Goal: Information Seeking & Learning: Learn about a topic

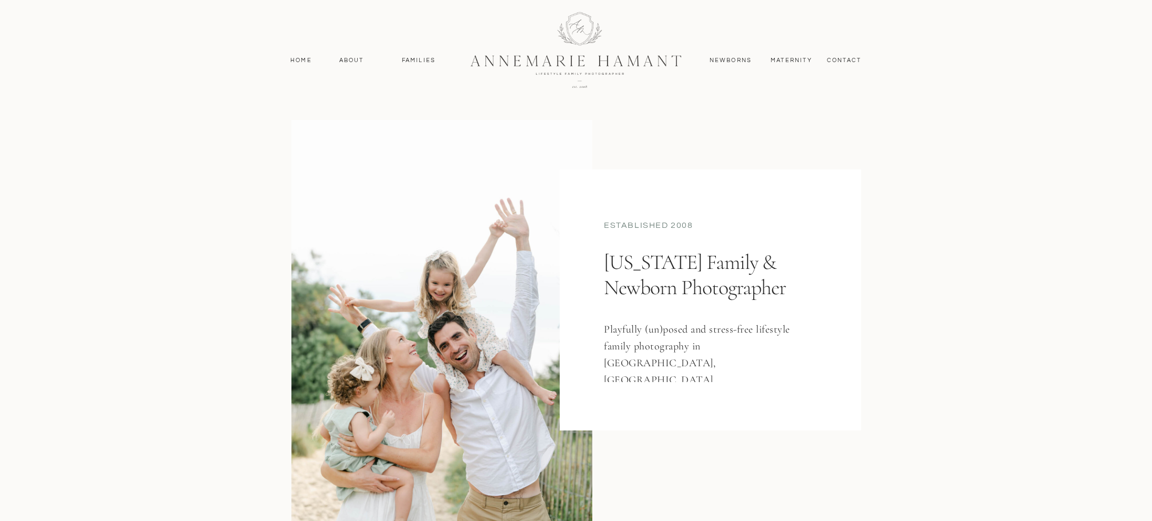
scroll to position [72, 0]
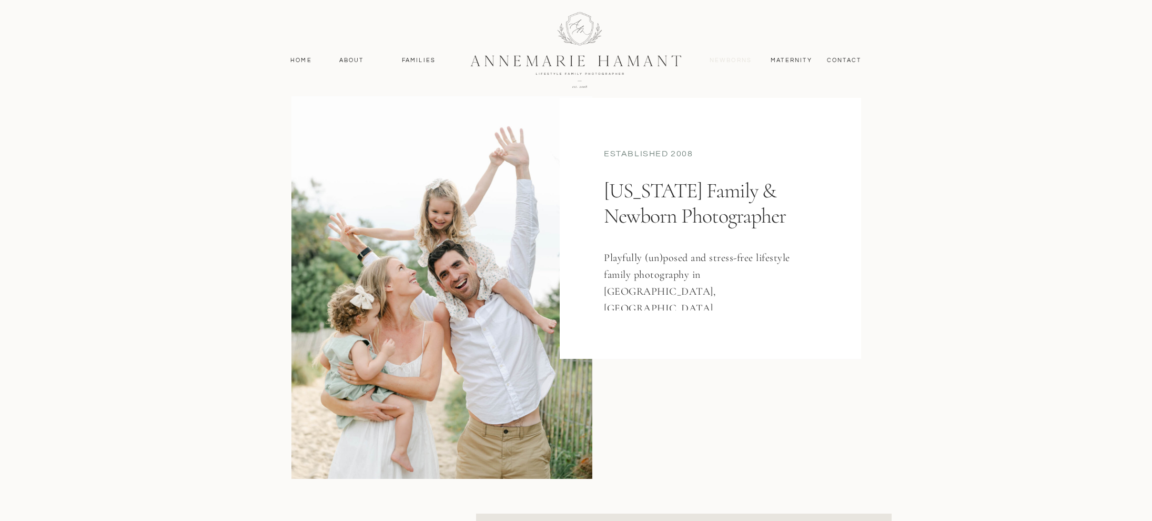
click at [730, 59] on nav "Newborns" at bounding box center [730, 60] width 51 height 9
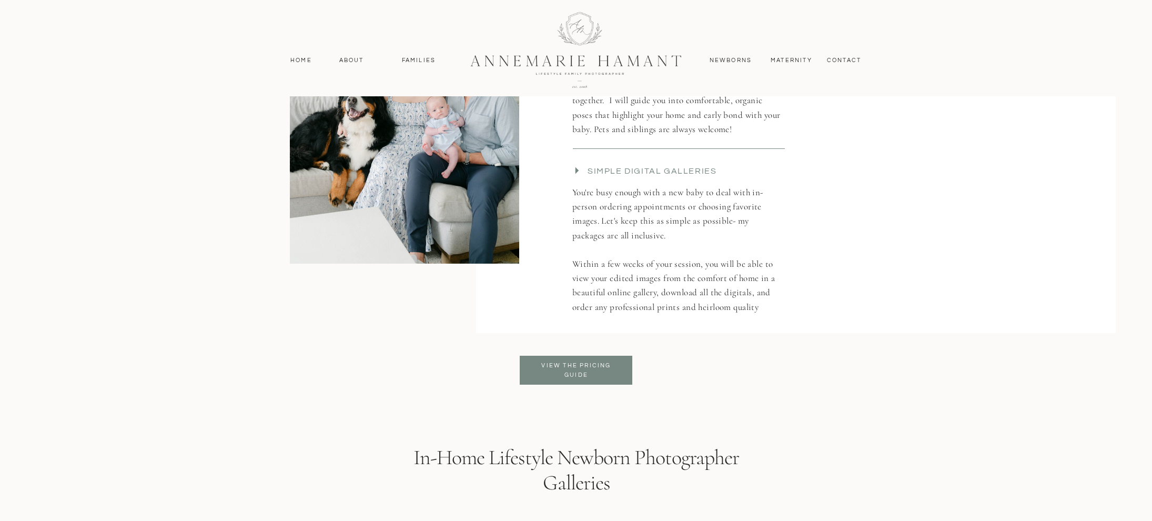
scroll to position [2064, 0]
click at [541, 372] on h3 "View the pricing Guide" at bounding box center [576, 369] width 86 height 19
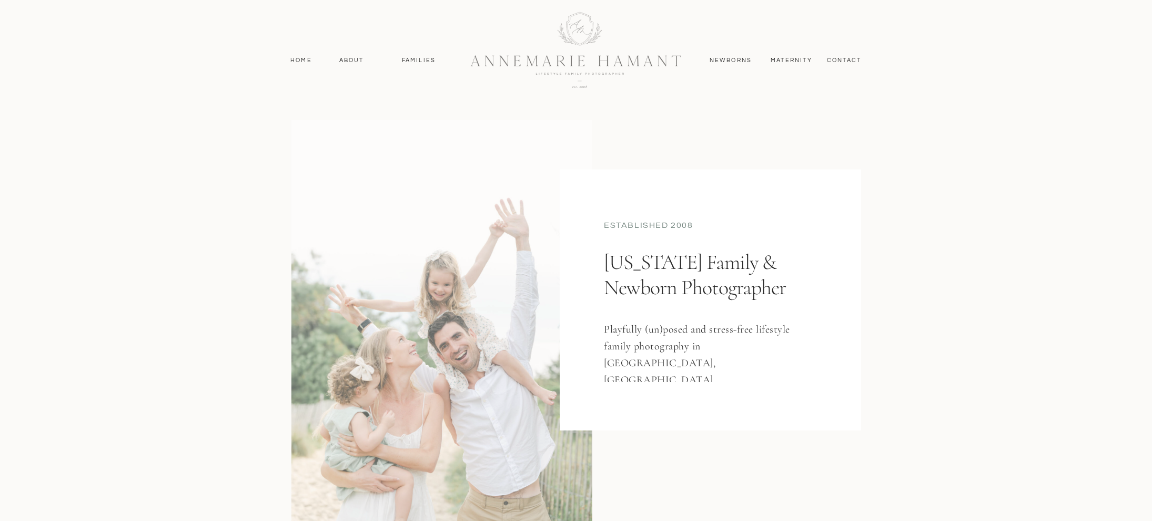
scroll to position [72, 0]
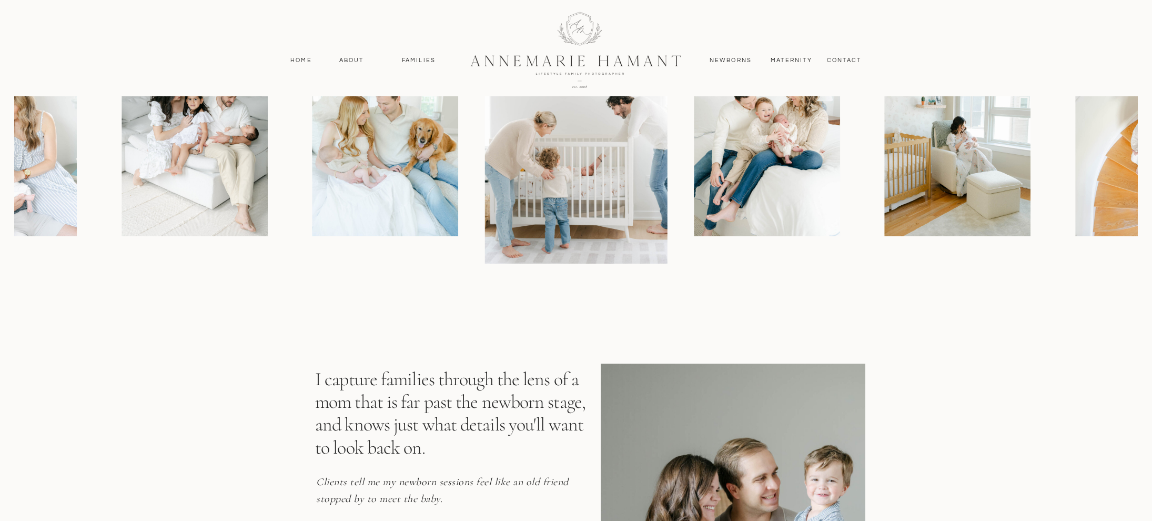
scroll to position [815, 0]
